Goal: Find specific page/section: Find specific page/section

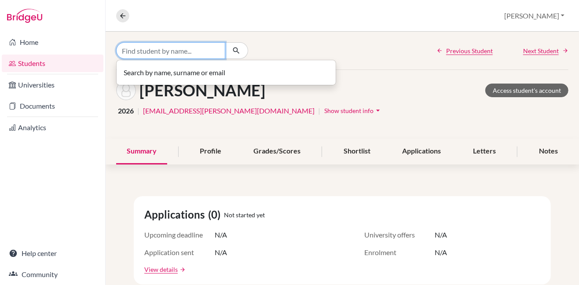
click at [202, 50] on input "Find student by name..." at bounding box center [170, 50] width 109 height 17
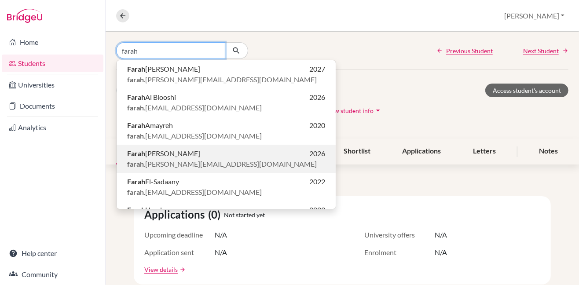
type input "farah"
click at [162, 155] on p "[PERSON_NAME] 2026" at bounding box center [226, 153] width 198 height 11
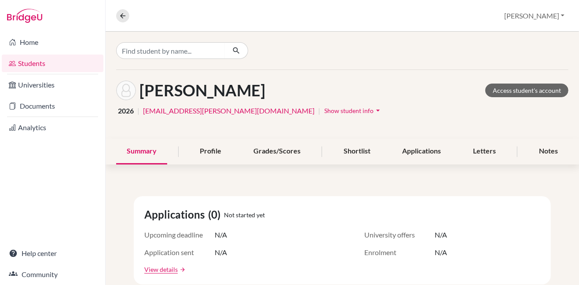
drag, startPoint x: 572, startPoint y: 113, endPoint x: 568, endPoint y: 121, distance: 9.2
click at [568, 121] on div "[PERSON_NAME] Access student's account 2026 | [EMAIL_ADDRESS][PERSON_NAME][DOMA…" at bounding box center [342, 104] width 473 height 69
click at [373, 109] on icon "arrow_drop_down" at bounding box center [377, 110] width 9 height 9
